Goal: Transaction & Acquisition: Purchase product/service

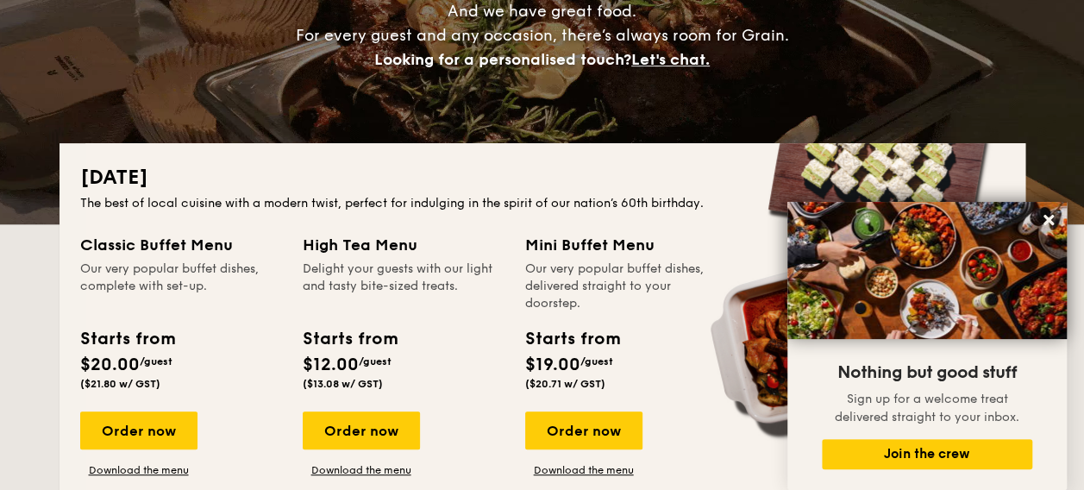
scroll to position [345, 0]
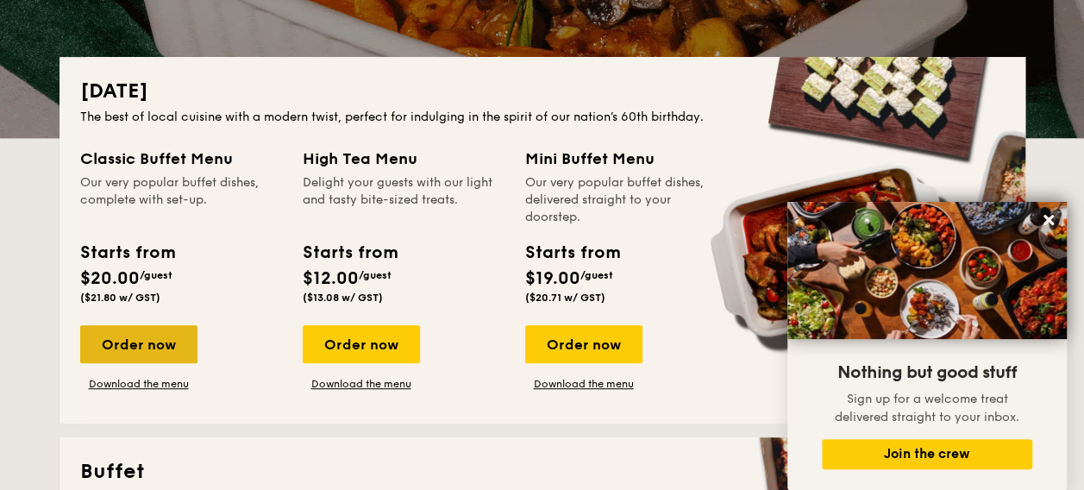
click at [124, 352] on div "Order now" at bounding box center [138, 344] width 117 height 38
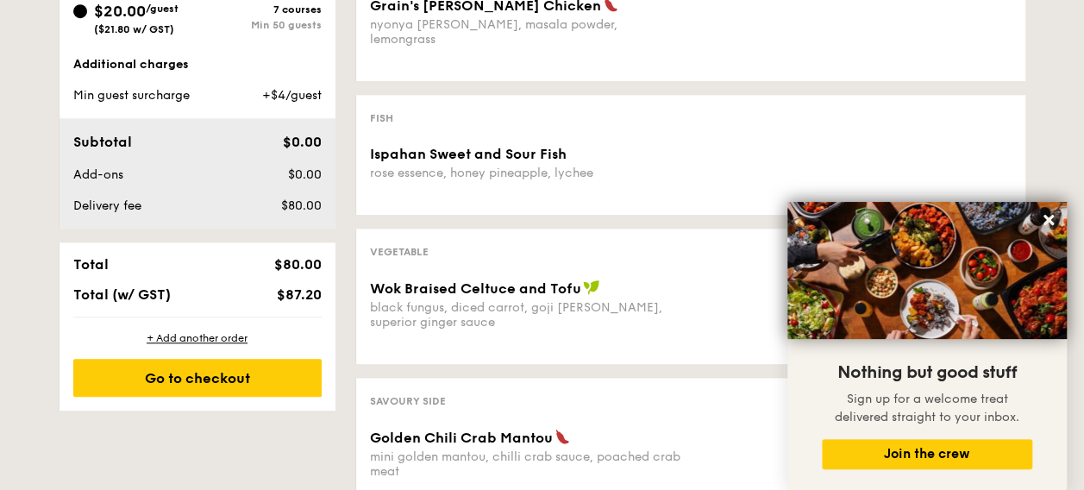
scroll to position [431, 0]
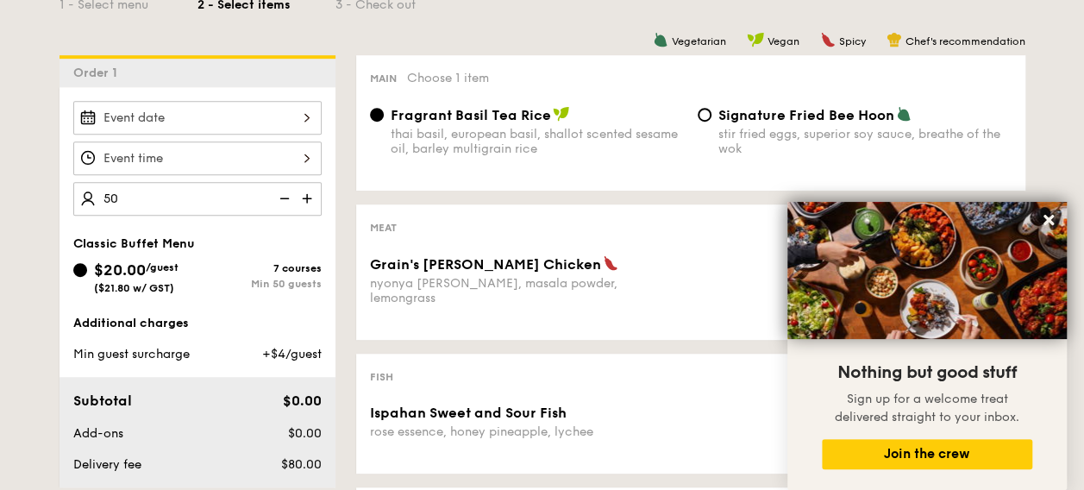
type input "5"
type input "6"
type input "5"
click at [315, 200] on img at bounding box center [309, 198] width 26 height 33
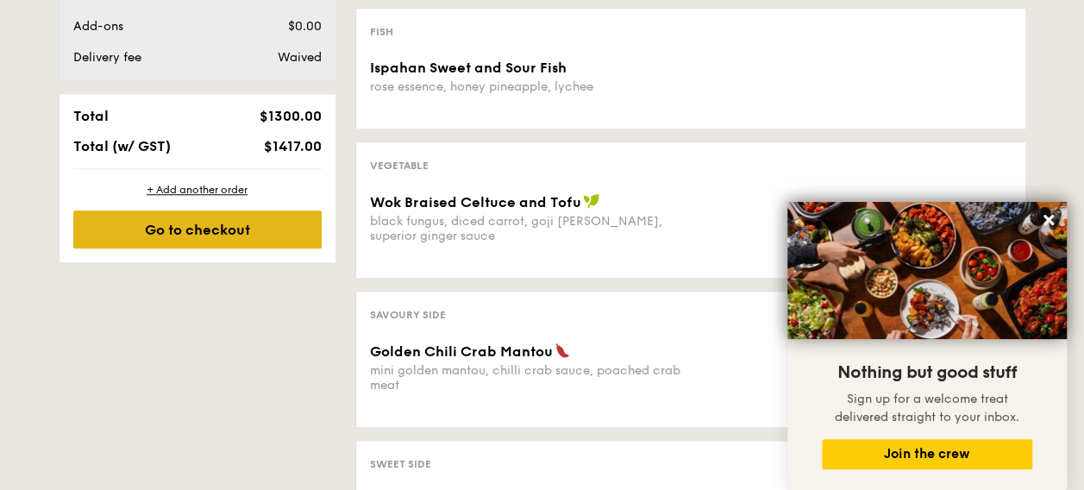
scroll to position [517, 0]
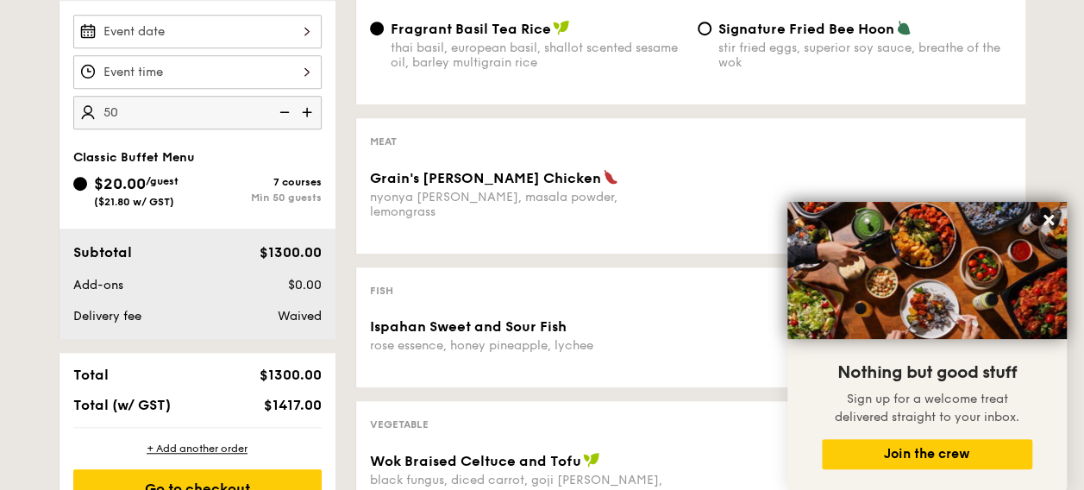
type input "50 guests"
click at [49, 149] on div "1 - Select menu 2 - Select items 3 - Check out Order 1 50 guests Classic Buffet…" at bounding box center [542, 421] width 993 height 1125
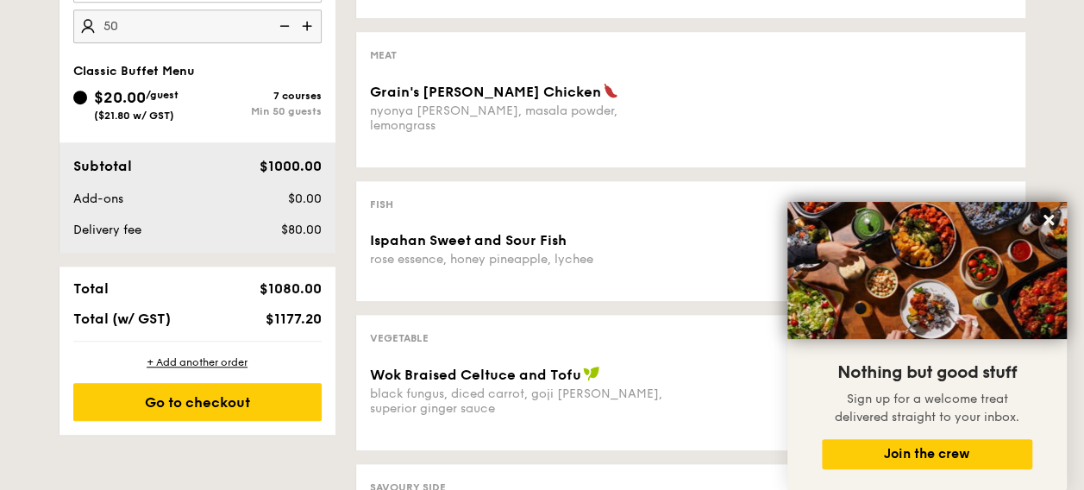
scroll to position [345, 0]
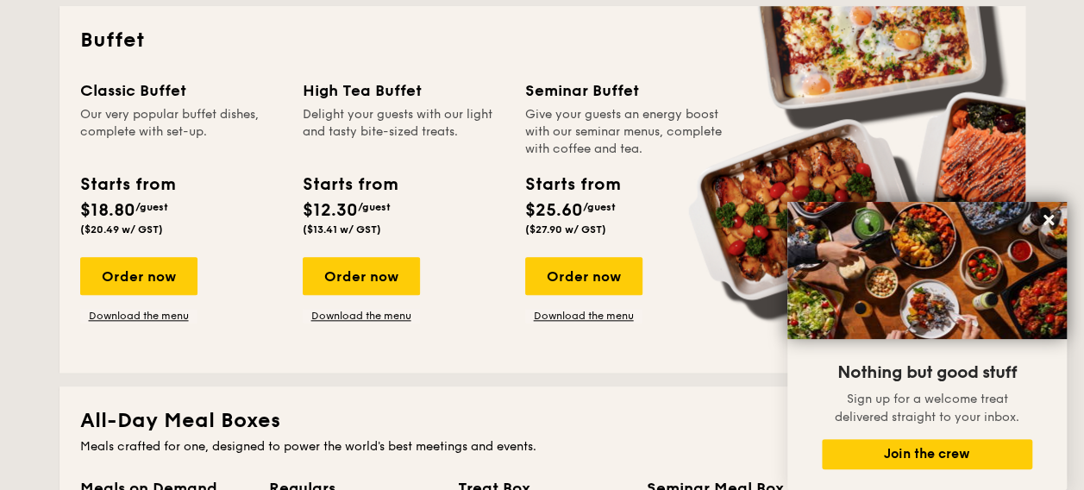
scroll to position [517, 0]
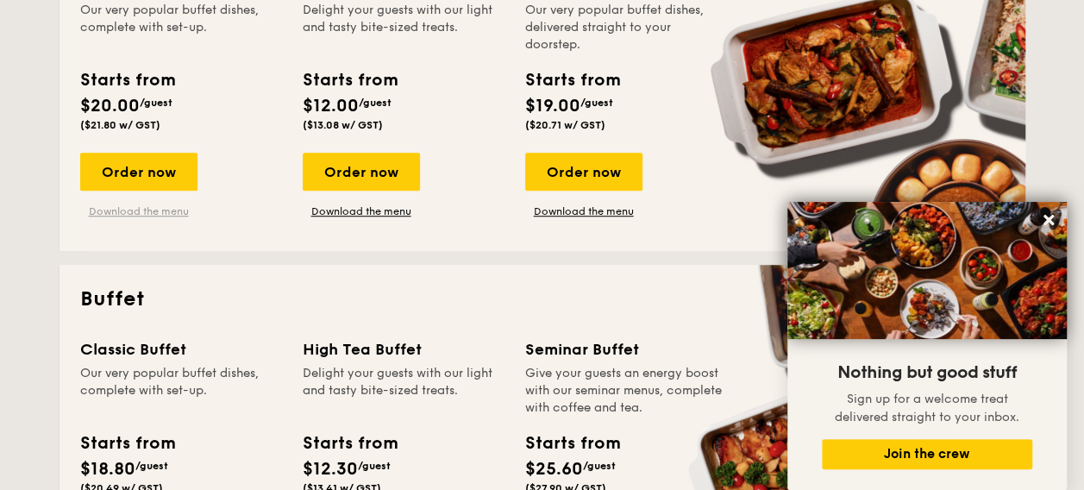
click at [163, 207] on link "Download the menu" at bounding box center [138, 211] width 117 height 14
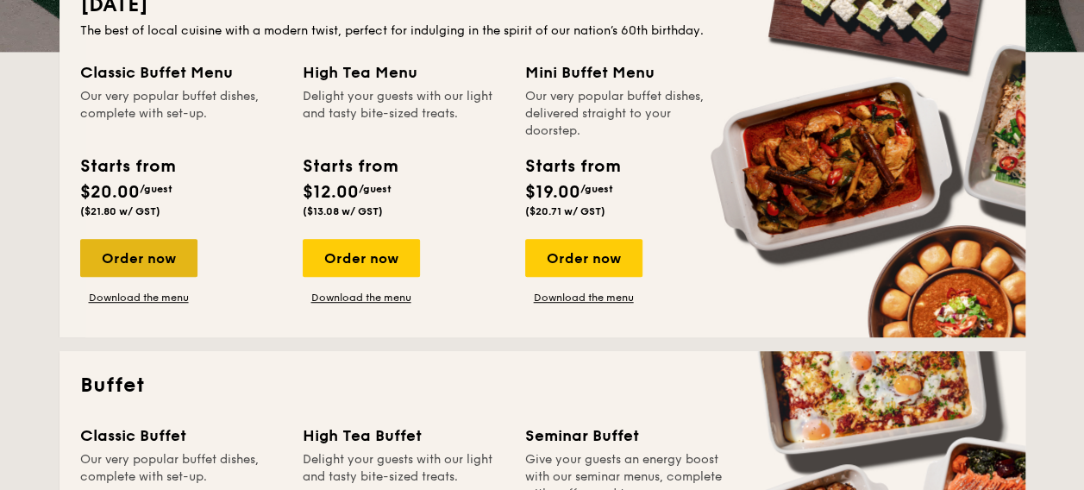
click at [90, 262] on div "Order now" at bounding box center [138, 258] width 117 height 38
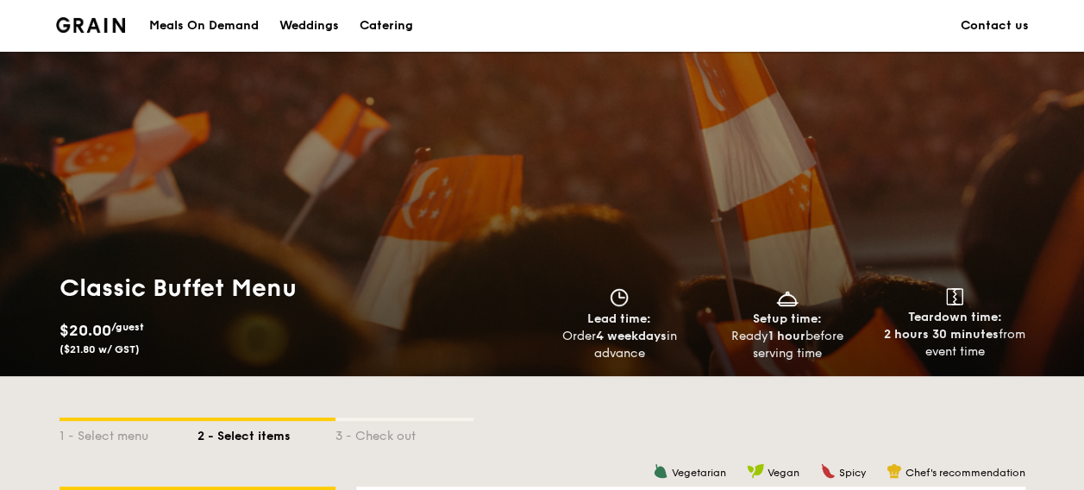
scroll to position [431, 0]
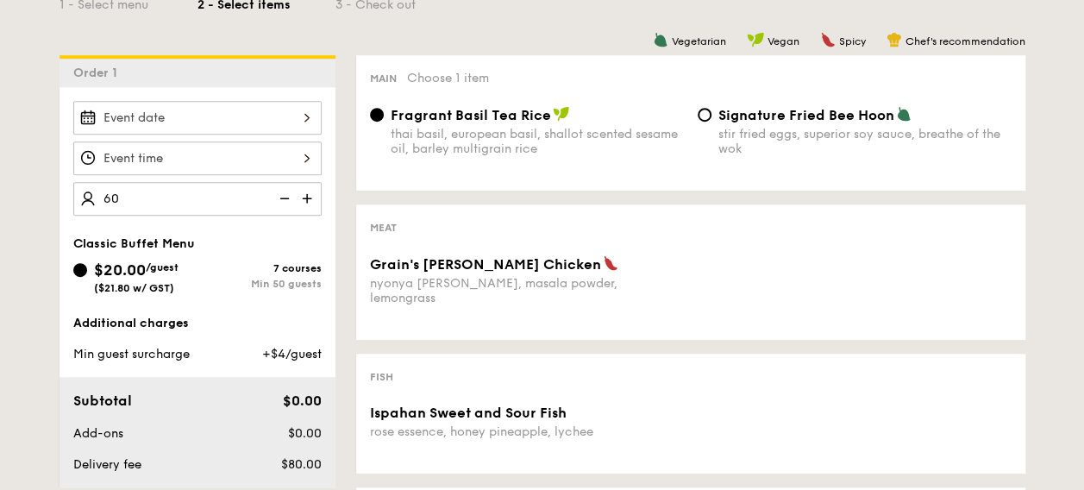
type input "60 guests"
click at [173, 265] on span "/guest" at bounding box center [162, 267] width 33 height 12
click at [87, 265] on input "$20.00 /guest ($21.80 w/ GST) 7 courses Min 50 guests" at bounding box center [80, 270] width 14 height 14
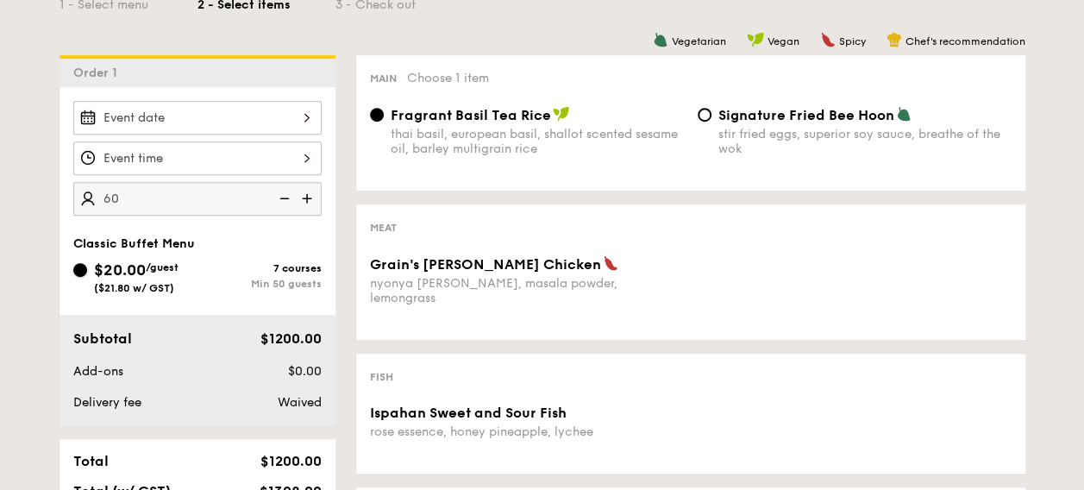
scroll to position [862, 0]
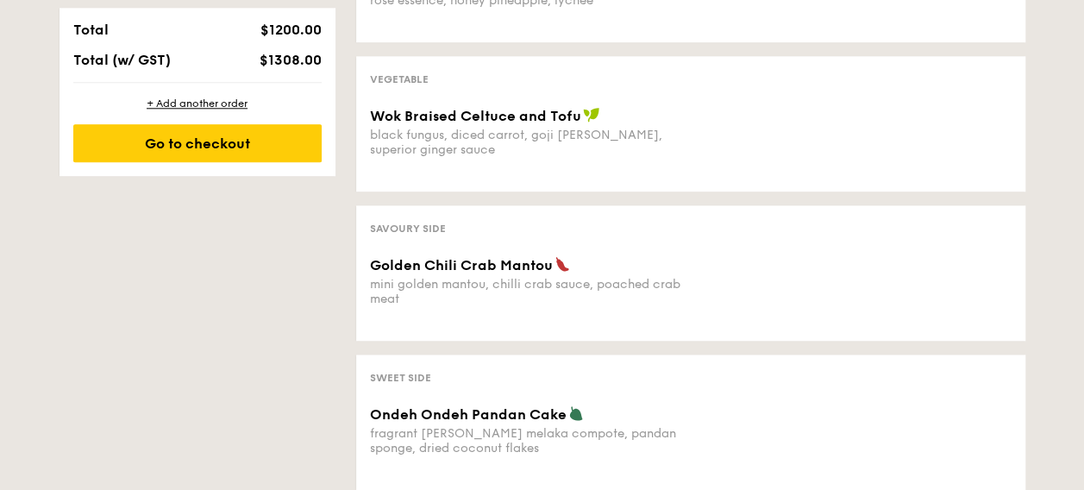
click at [293, 59] on span "$1308.00" at bounding box center [290, 60] width 62 height 16
copy span "1308.00"
click at [285, 56] on span "$1308.00" at bounding box center [290, 60] width 62 height 16
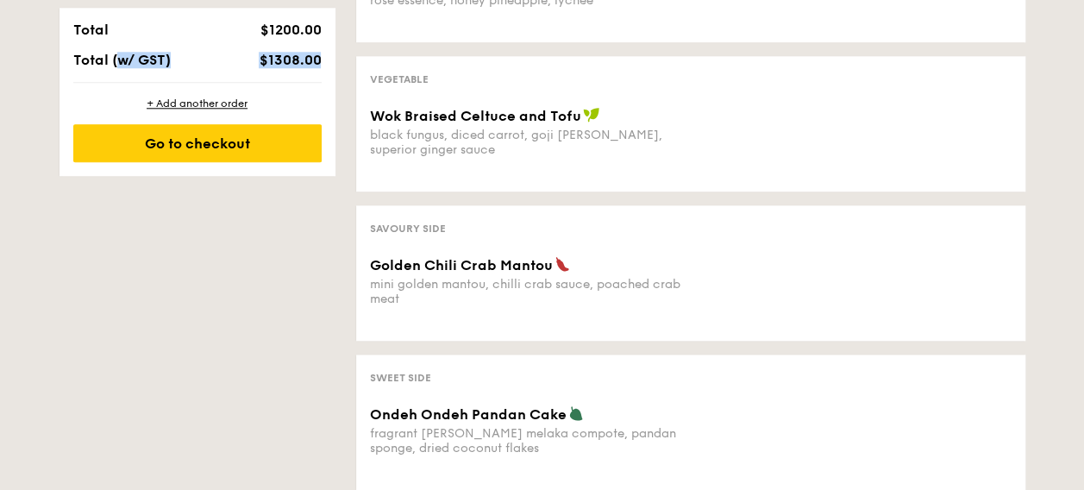
click at [285, 56] on span "$1308.00" at bounding box center [290, 60] width 62 height 16
